Goal: Information Seeking & Learning: Learn about a topic

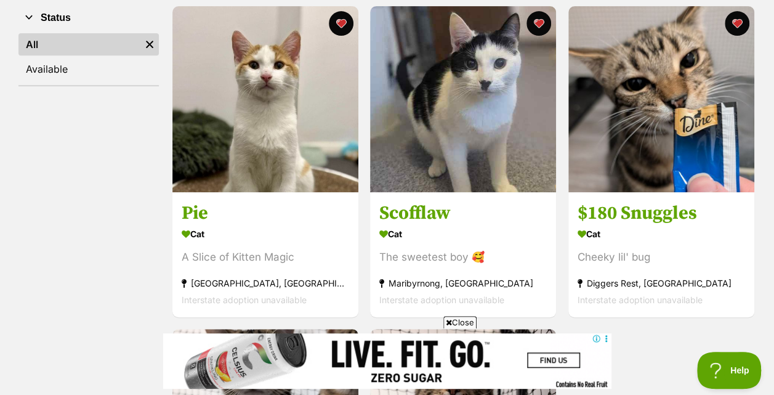
scroll to position [242, 0]
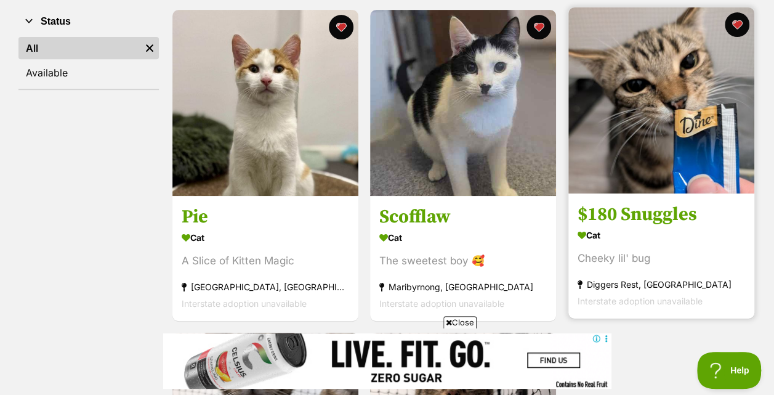
click at [696, 101] on img at bounding box center [661, 100] width 186 height 186
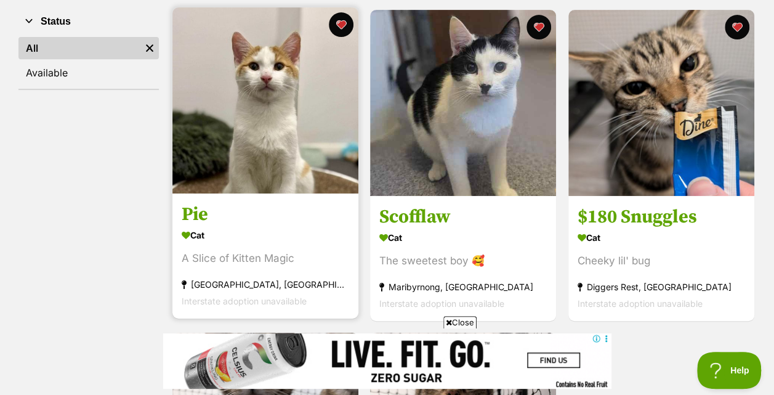
click at [245, 118] on img at bounding box center [265, 100] width 186 height 186
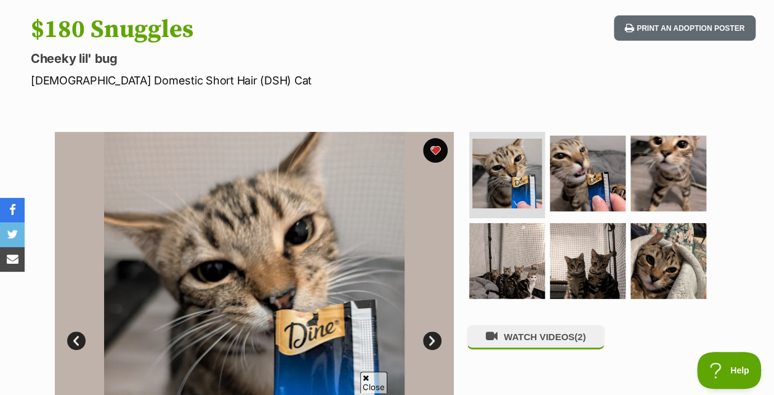
click at [433, 342] on link "Next" at bounding box center [432, 340] width 18 height 18
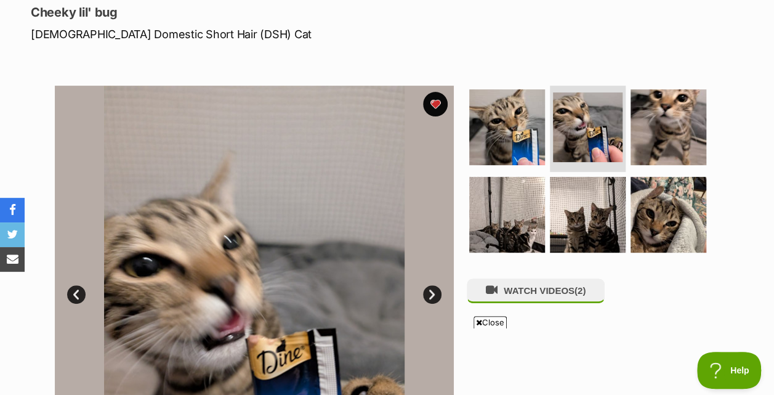
click at [427, 296] on link "Next" at bounding box center [432, 294] width 18 height 18
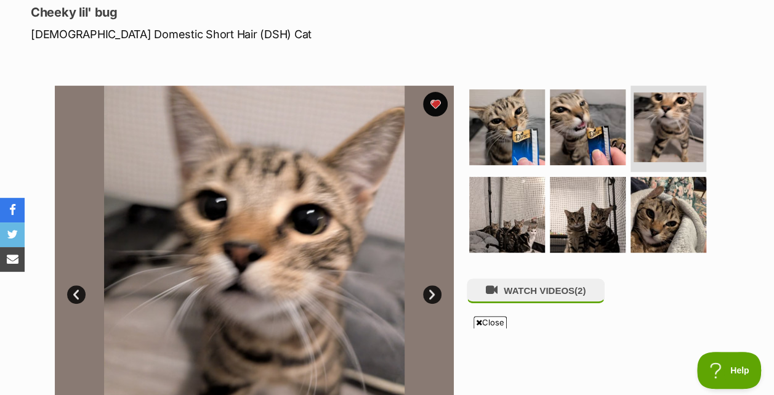
click at [427, 296] on link "Next" at bounding box center [432, 294] width 18 height 18
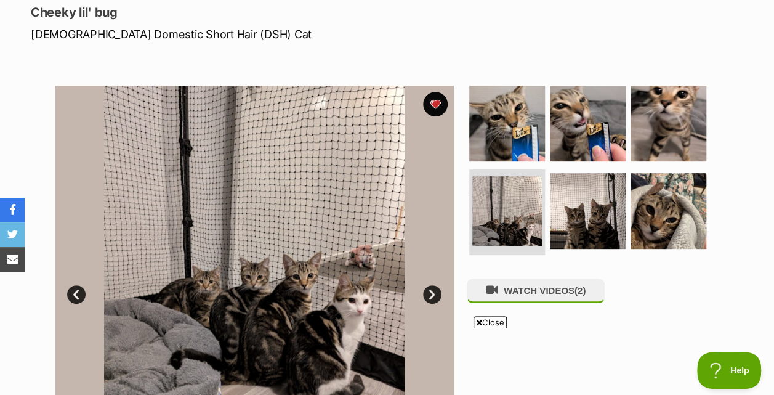
scroll to position [248, 0]
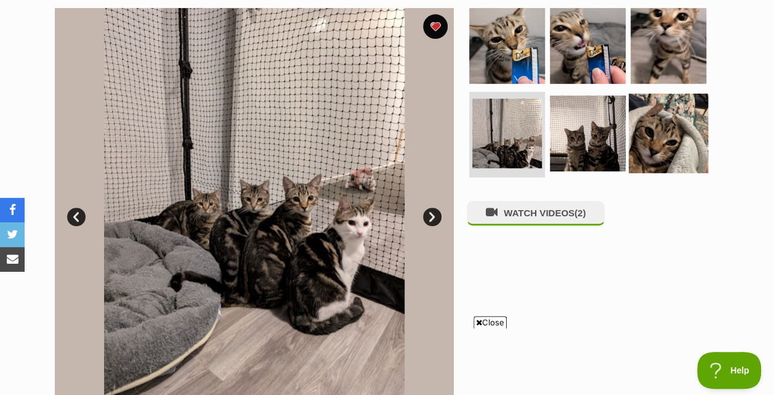
click at [645, 140] on img at bounding box center [668, 132] width 79 height 79
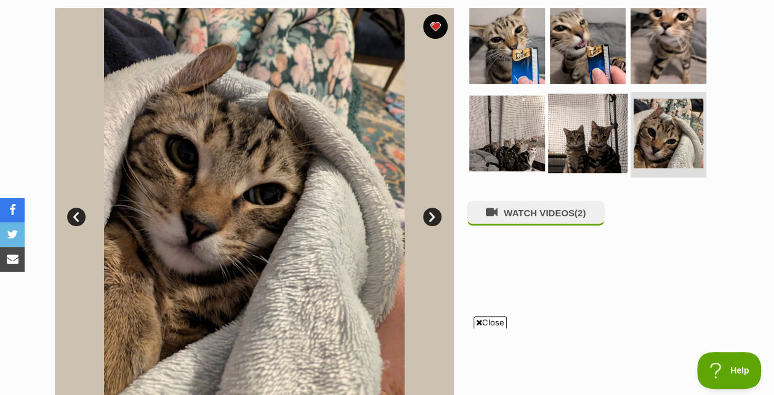
click at [616, 142] on img at bounding box center [587, 132] width 79 height 79
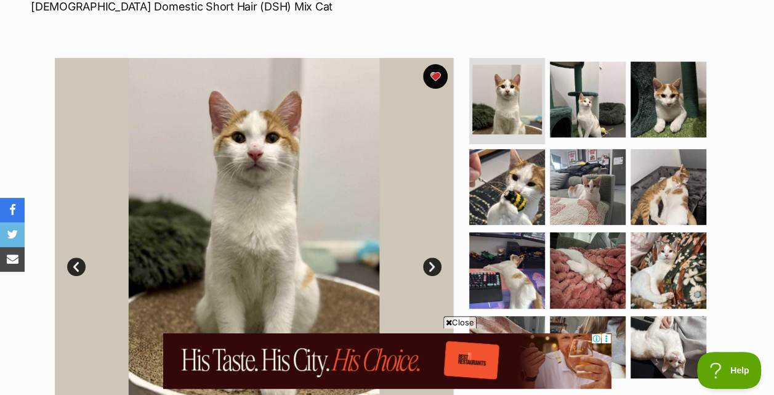
click at [433, 273] on link "Next" at bounding box center [432, 266] width 18 height 18
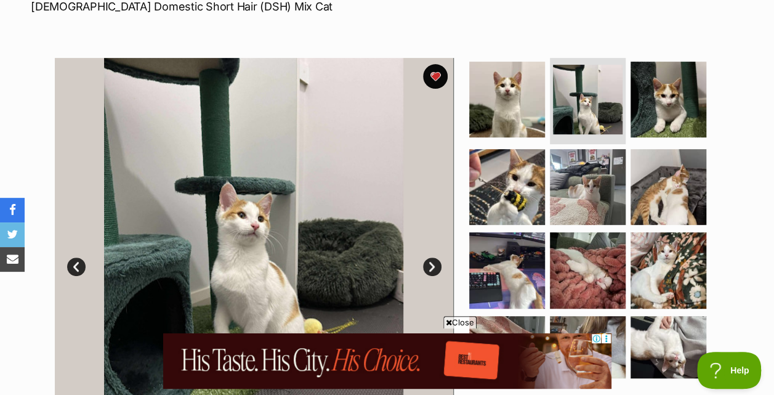
click at [433, 273] on link "Next" at bounding box center [432, 266] width 18 height 18
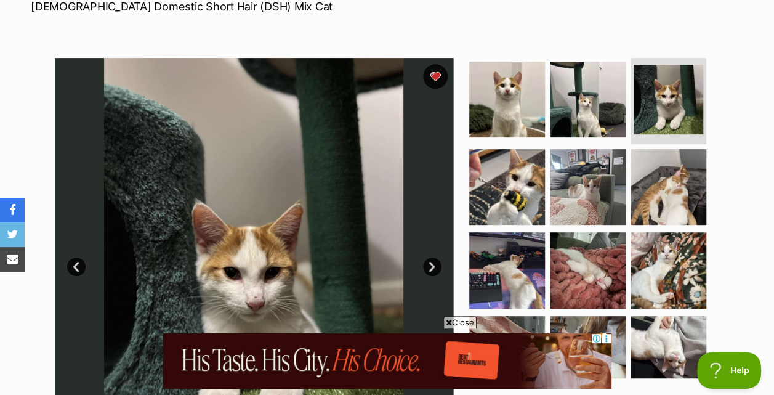
click at [433, 273] on link "Next" at bounding box center [432, 266] width 18 height 18
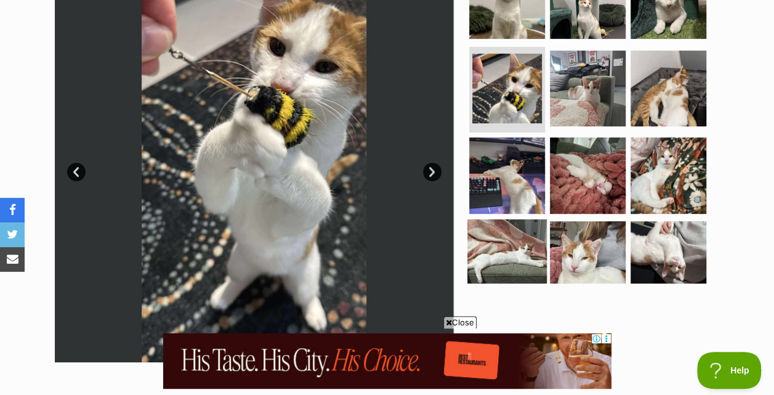
scroll to position [291, 0]
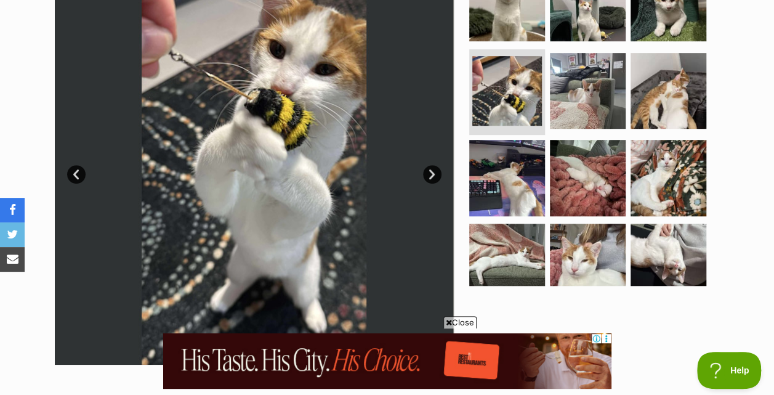
click at [457, 316] on span "Close" at bounding box center [459, 322] width 33 height 12
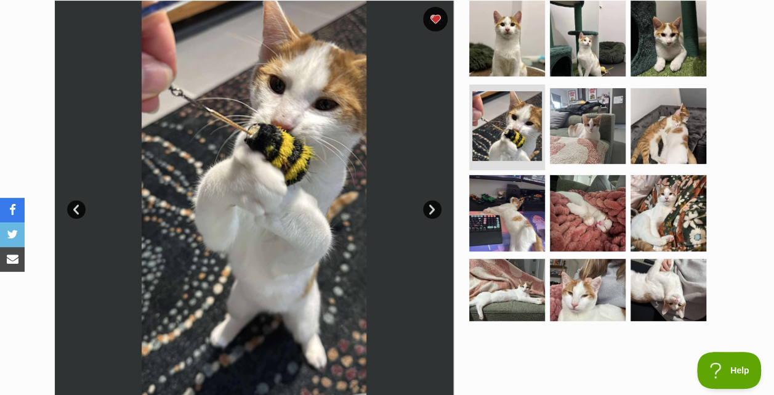
scroll to position [256, 0]
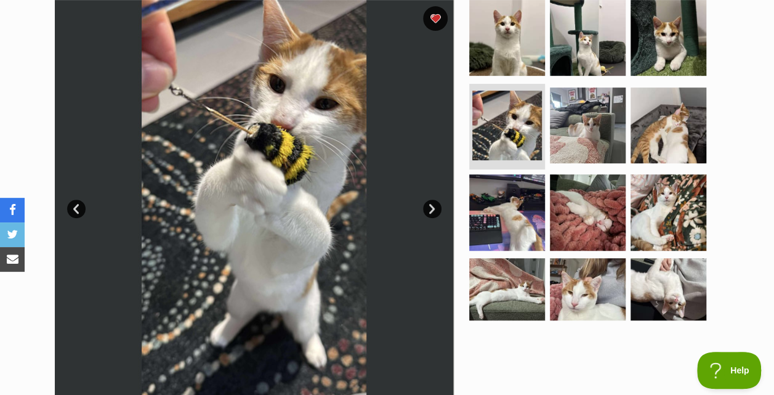
drag, startPoint x: 782, startPoint y: 2, endPoint x: 498, endPoint y: 335, distance: 438.0
click at [498, 335] on div at bounding box center [593, 199] width 252 height 399
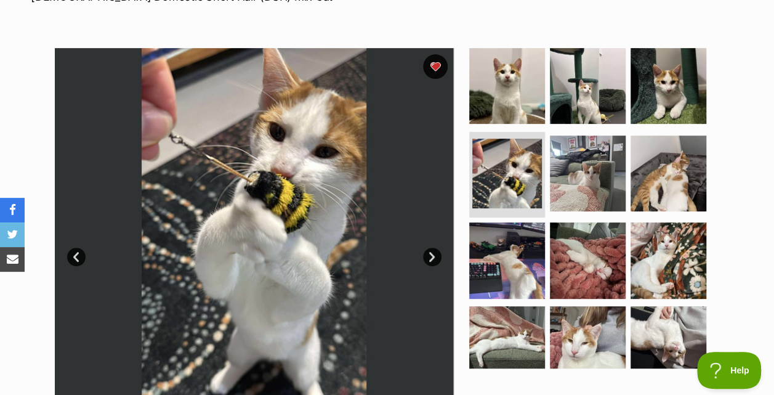
scroll to position [206, 0]
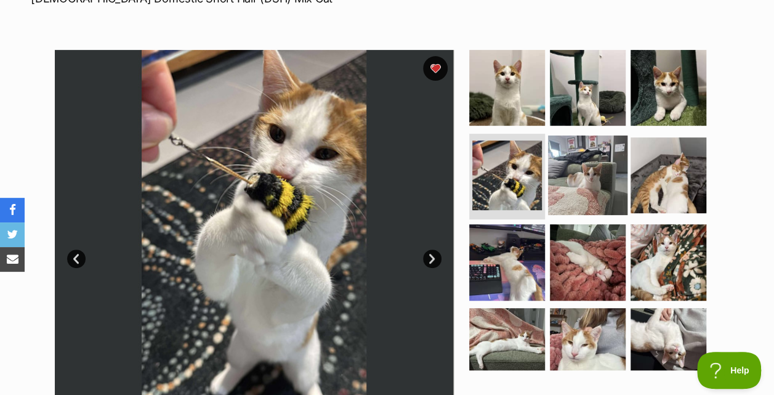
click at [586, 182] on img at bounding box center [587, 174] width 79 height 79
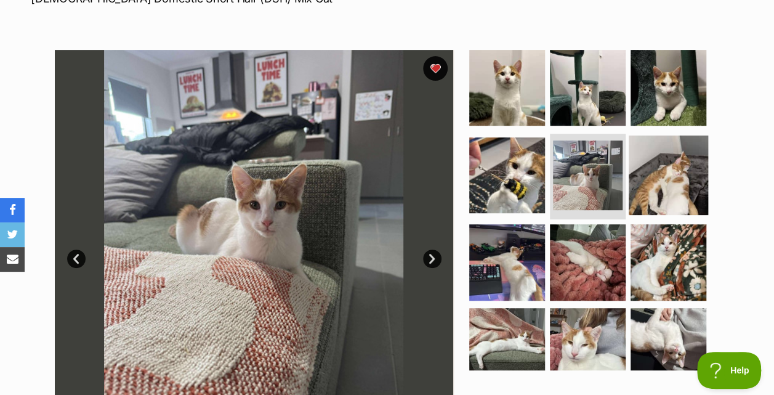
click at [656, 193] on img at bounding box center [668, 174] width 79 height 79
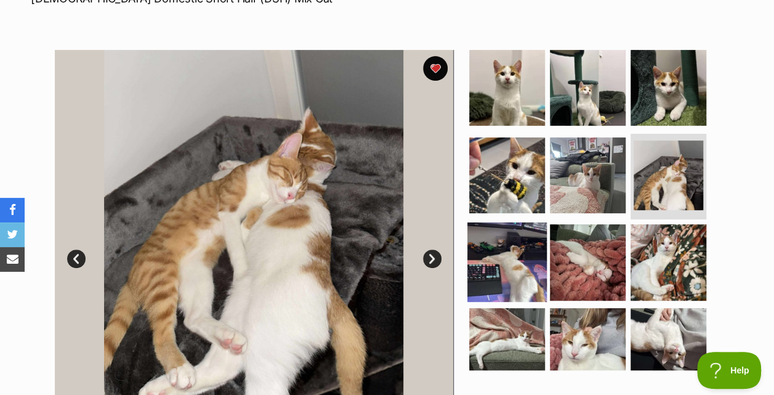
click at [499, 245] on img at bounding box center [506, 261] width 79 height 79
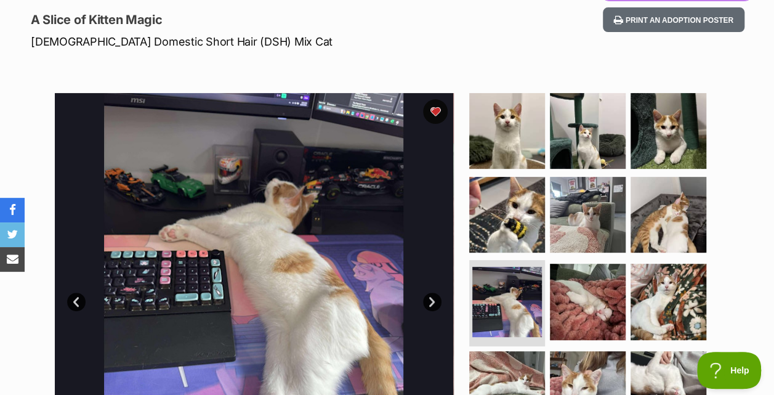
scroll to position [163, 0]
click at [587, 304] on img at bounding box center [587, 301] width 79 height 79
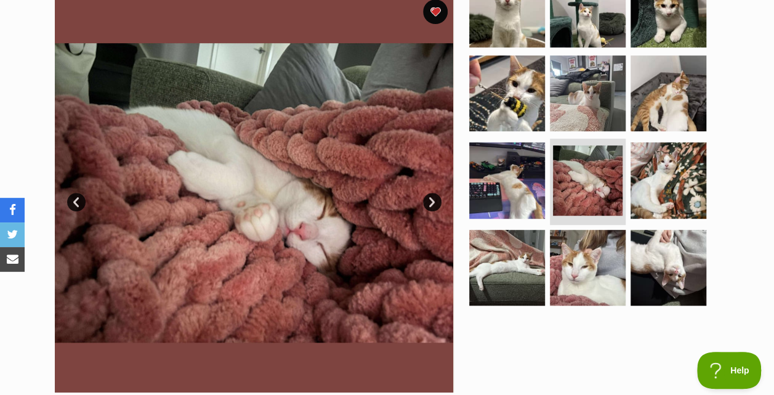
scroll to position [262, 0]
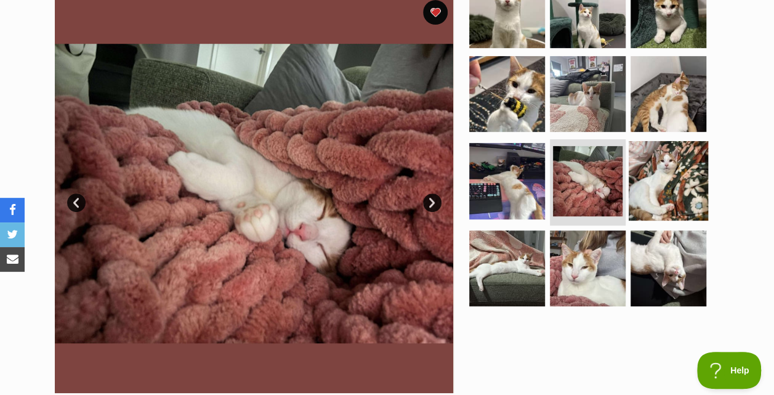
click at [671, 193] on img at bounding box center [668, 180] width 79 height 79
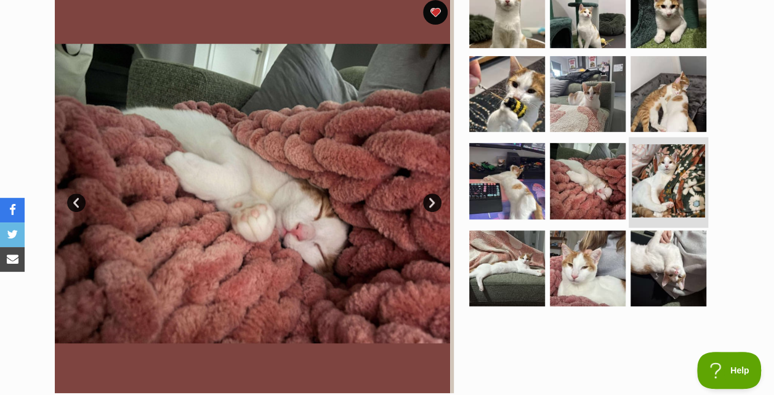
scroll to position [25, 0]
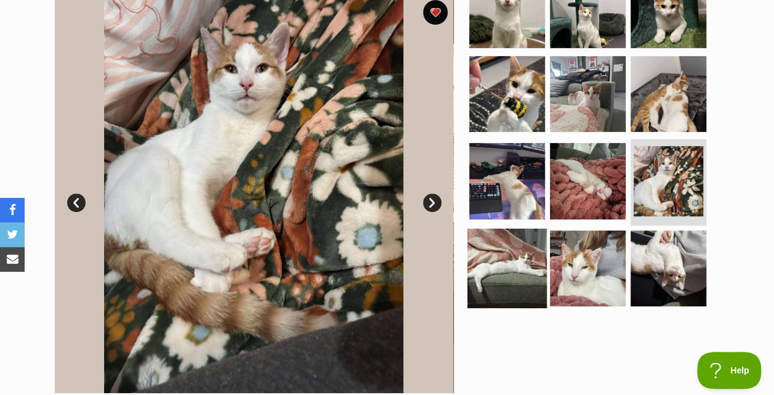
click at [503, 269] on img at bounding box center [506, 267] width 79 height 79
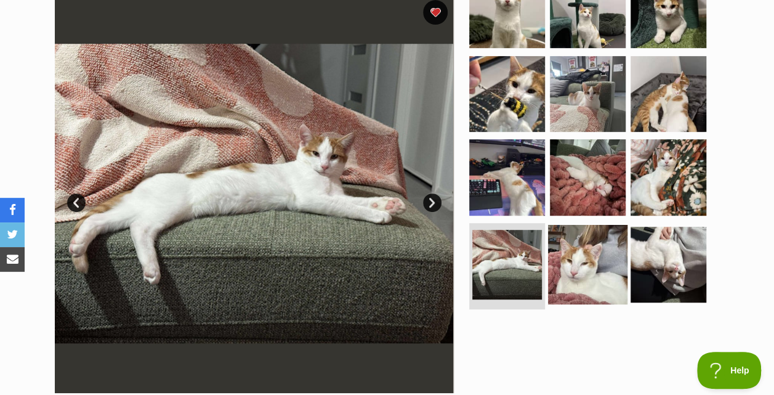
click at [598, 264] on img at bounding box center [587, 264] width 79 height 79
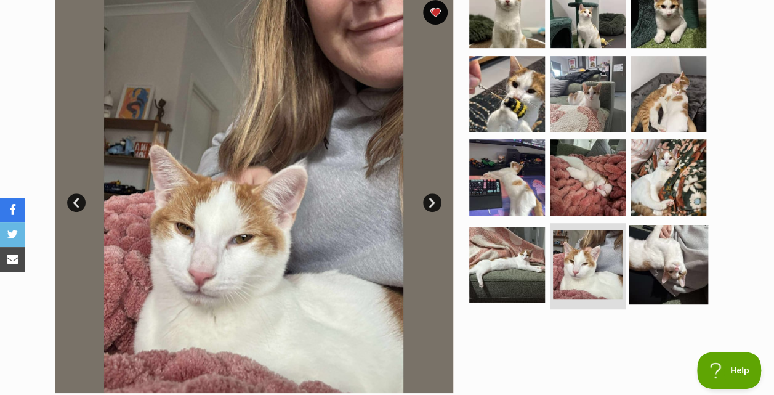
click at [673, 267] on img at bounding box center [668, 264] width 79 height 79
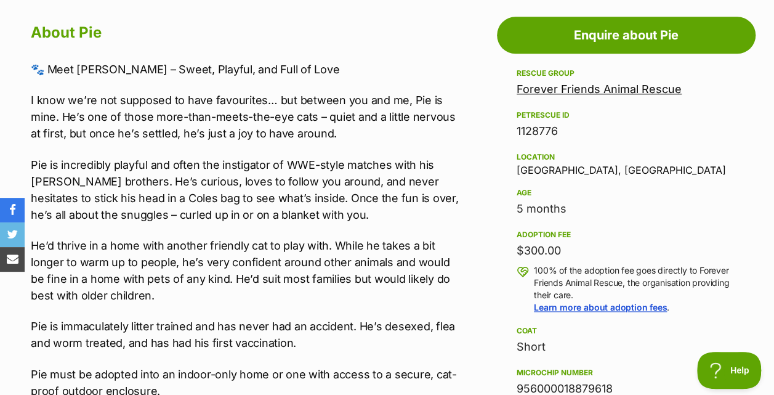
scroll to position [675, 0]
